Goal: Task Accomplishment & Management: Manage account settings

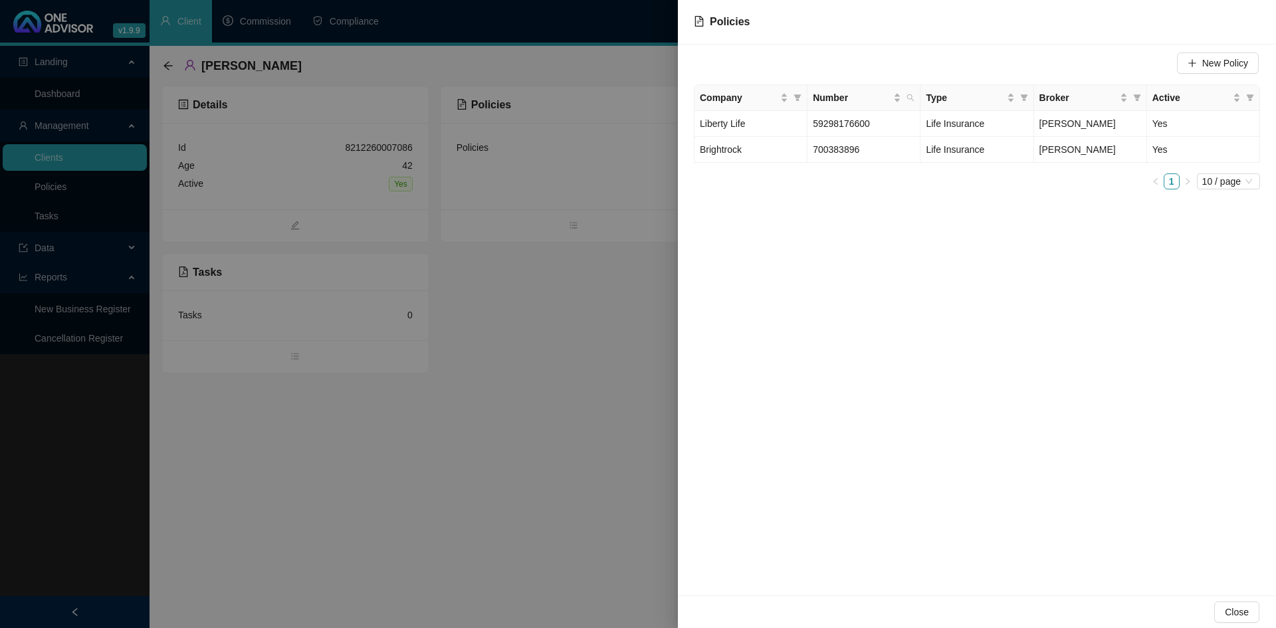
click at [524, 410] on div at bounding box center [638, 314] width 1276 height 628
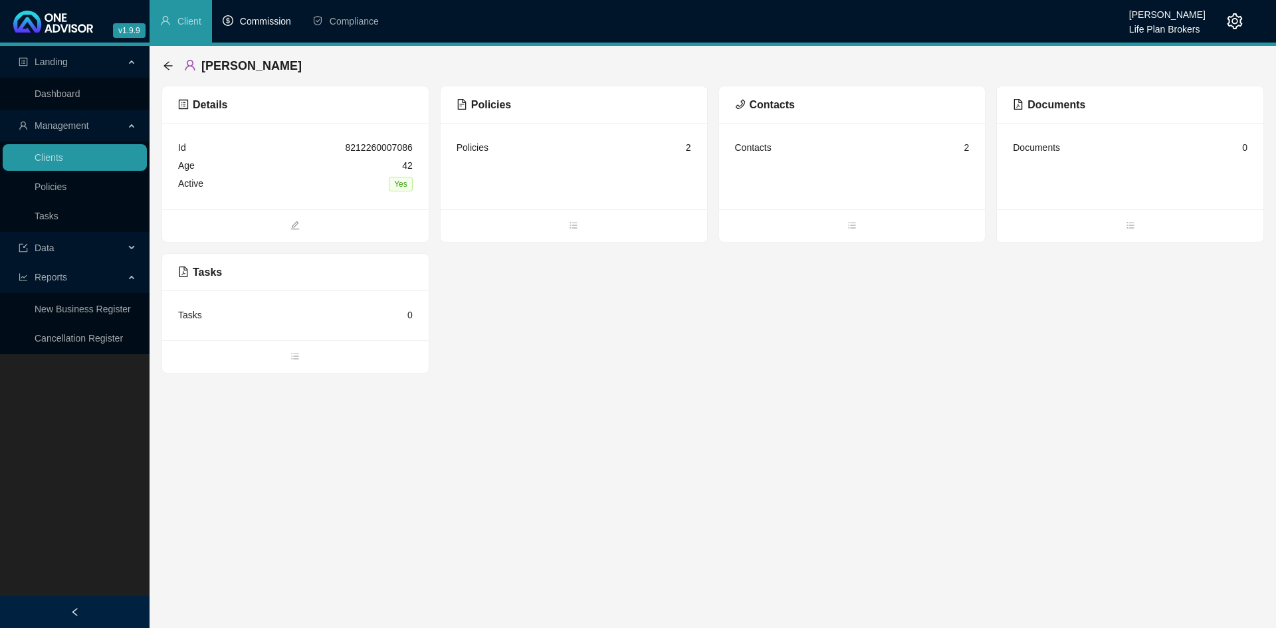
click at [259, 20] on span "Commission" at bounding box center [265, 21] width 51 height 11
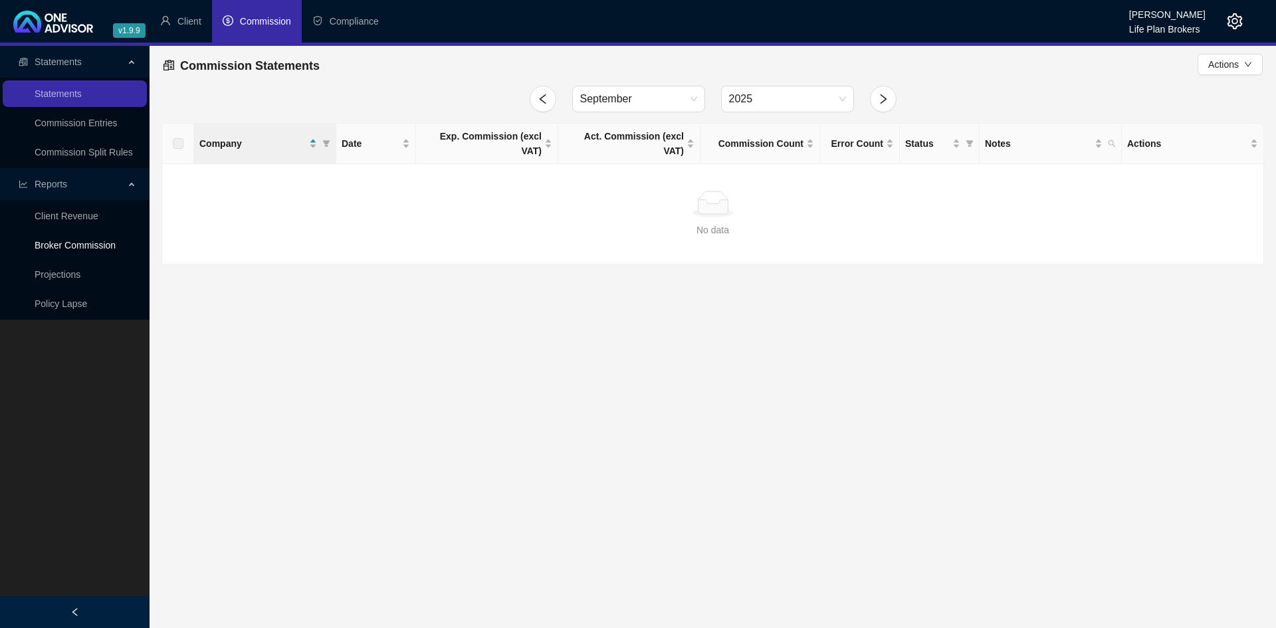
click at [98, 246] on link "Broker Commission" at bounding box center [75, 245] width 81 height 11
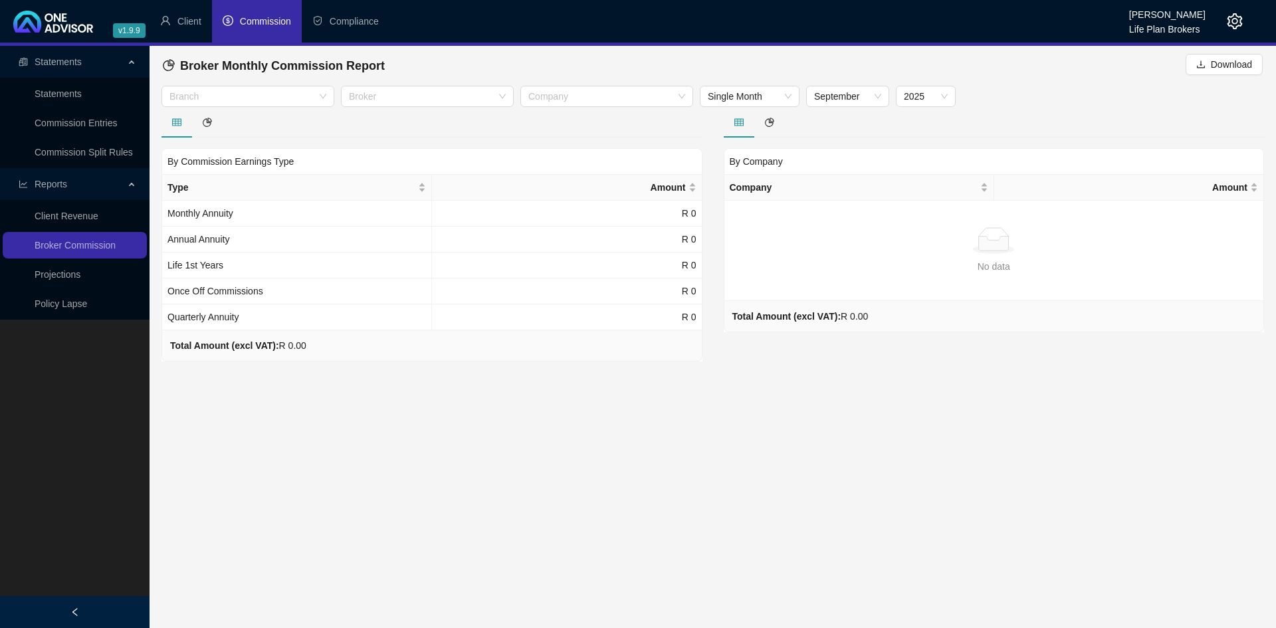
click at [1232, 17] on icon "setting" at bounding box center [1235, 21] width 15 height 16
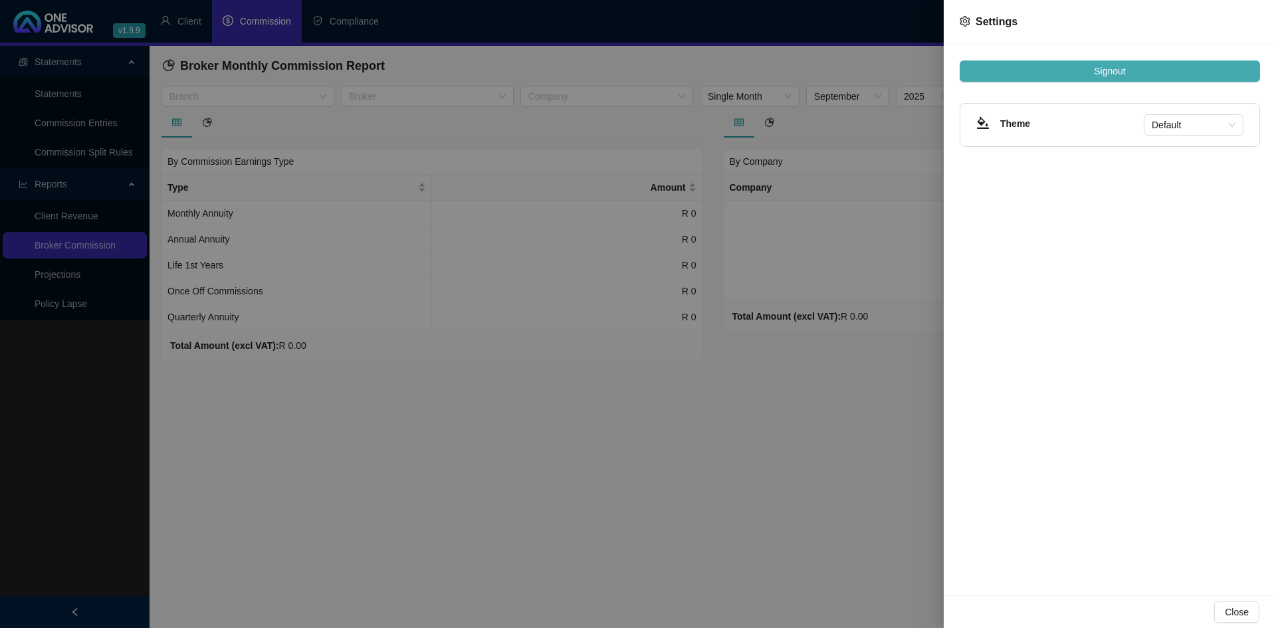
click at [1098, 76] on span "Signout" at bounding box center [1109, 71] width 31 height 15
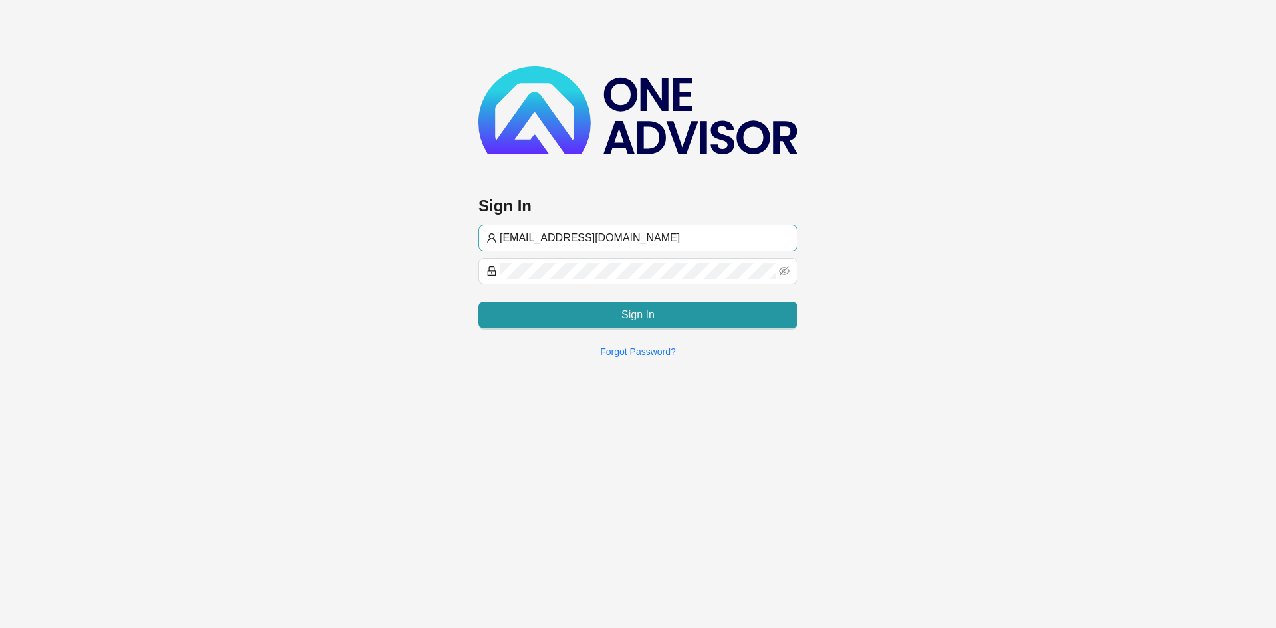
click at [530, 235] on input "[EMAIL_ADDRESS][DOMAIN_NAME]" at bounding box center [645, 238] width 290 height 16
type input "[PERSON_NAME][EMAIL_ADDRESS][DOMAIN_NAME]"
drag, startPoint x: 570, startPoint y: 432, endPoint x: 602, endPoint y: 417, distance: 34.8
click at [570, 432] on main "Sign In [EMAIL_ADDRESS][DOMAIN_NAME] Sign In Forgot Password?" at bounding box center [638, 314] width 1276 height 628
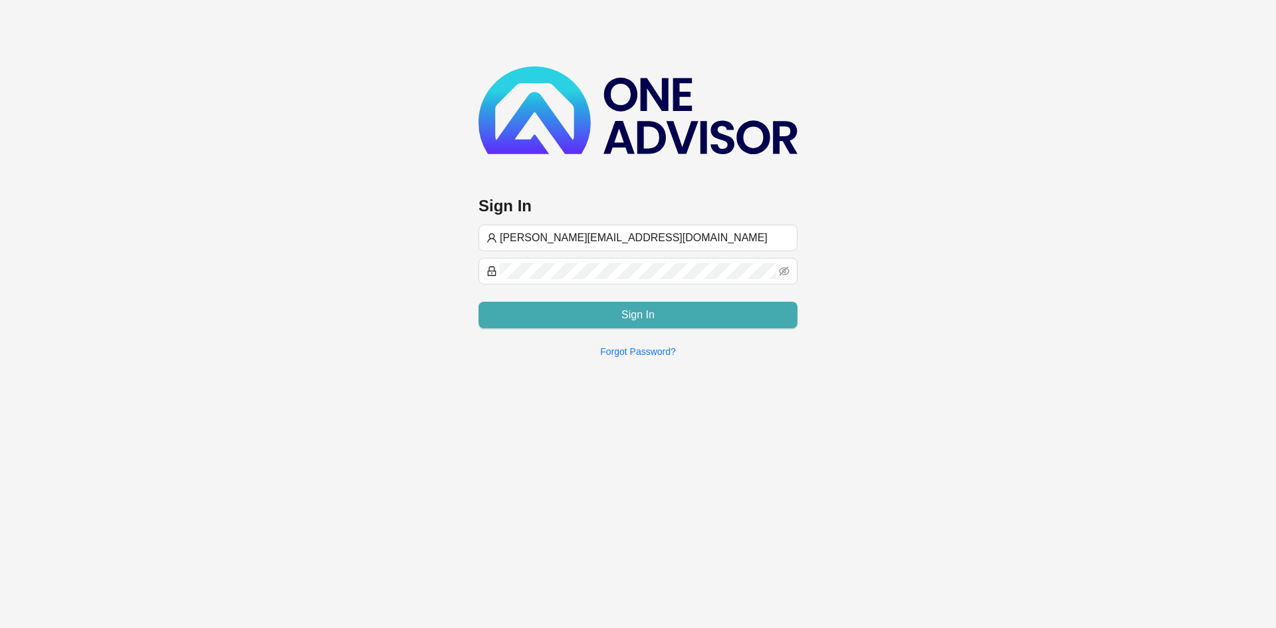
click at [653, 312] on span "Sign In" at bounding box center [638, 315] width 33 height 16
